Goal: Information Seeking & Learning: Learn about a topic

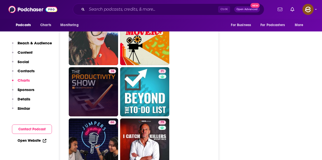
scroll to position [1145, 0]
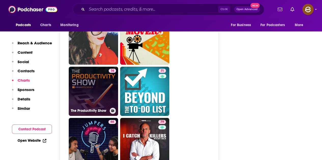
drag, startPoint x: 95, startPoint y: 68, endPoint x: 92, endPoint y: 69, distance: 2.8
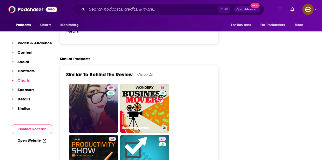
scroll to position [1075, 0]
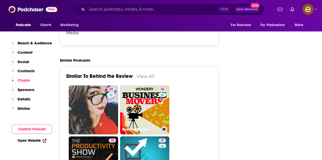
drag, startPoint x: 129, startPoint y: 91, endPoint x: 209, endPoint y: 91, distance: 80.4
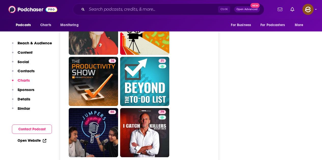
scroll to position [1202, 0]
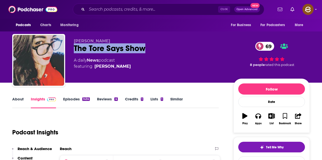
drag, startPoint x: 75, startPoint y: 47, endPoint x: 151, endPoint y: 47, distance: 75.3
click at [151, 47] on div "The Tore Says Show 69" at bounding box center [149, 48] width 151 height 10
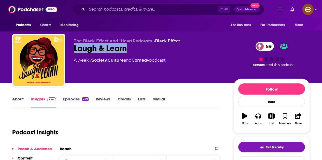
drag, startPoint x: 75, startPoint y: 51, endPoint x: 127, endPoint y: 54, distance: 53.0
click at [127, 54] on div "The Black Effect and iHeartPodcasts • Black Effect Laugh & Learn 59 A weekly So…" at bounding box center [149, 59] width 151 height 41
click at [259, 118] on icon "button" at bounding box center [258, 116] width 6 height 5
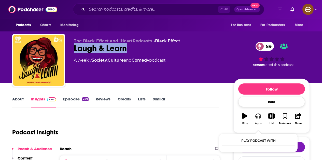
scroll to position [51, 0]
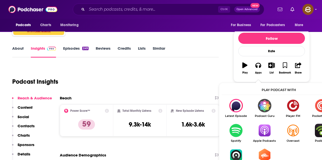
click at [264, 135] on img "Show Listen On dropdown" at bounding box center [264, 130] width 28 height 13
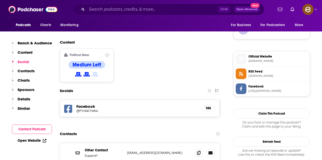
scroll to position [407, 0]
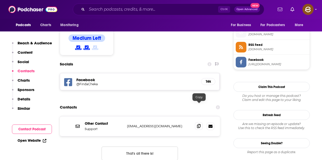
click at [196, 123] on span at bounding box center [199, 127] width 8 height 8
